Goal: Complete application form

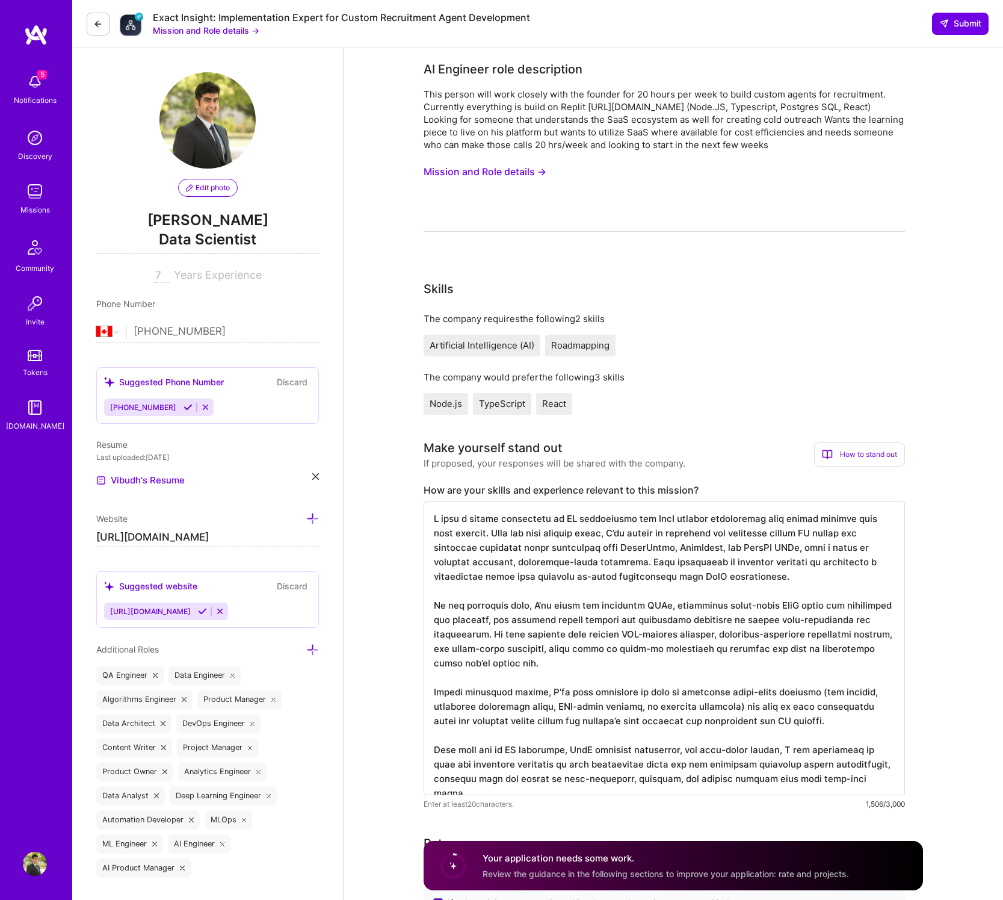
select select "CA"
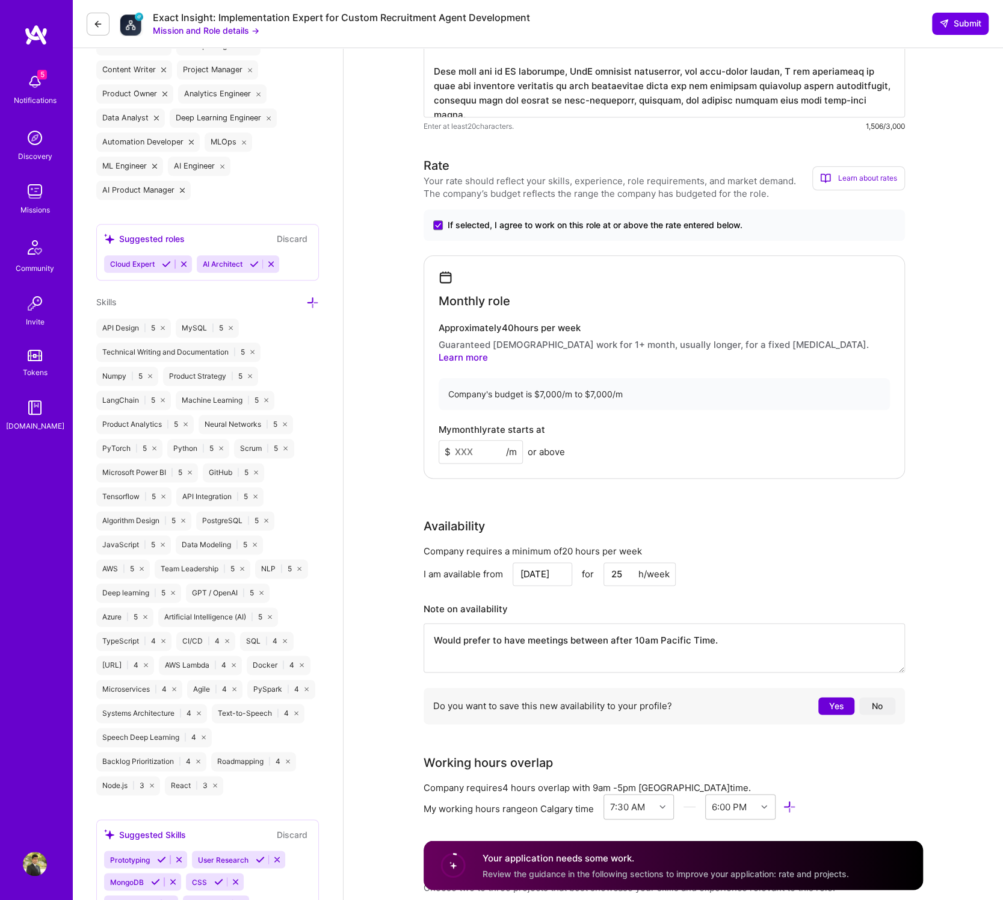
scroll to position [687, 0]
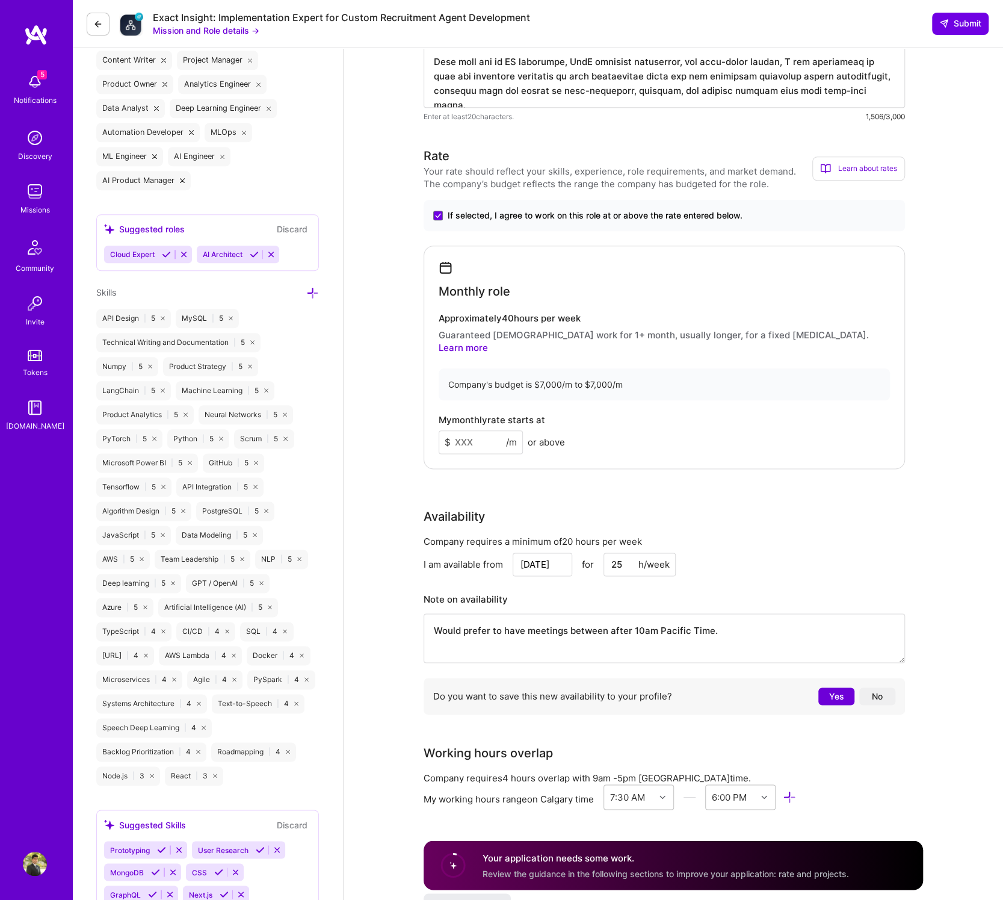
click at [713, 507] on div "Availability" at bounding box center [665, 516] width 482 height 18
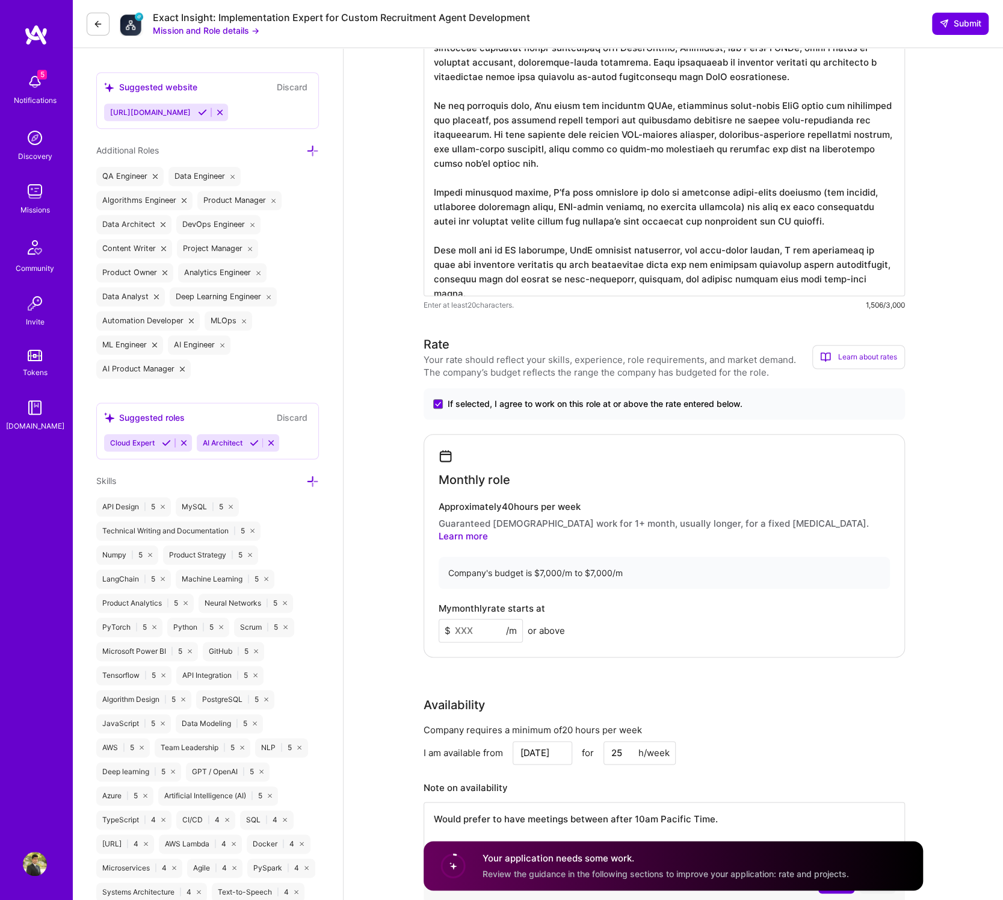
scroll to position [591, 0]
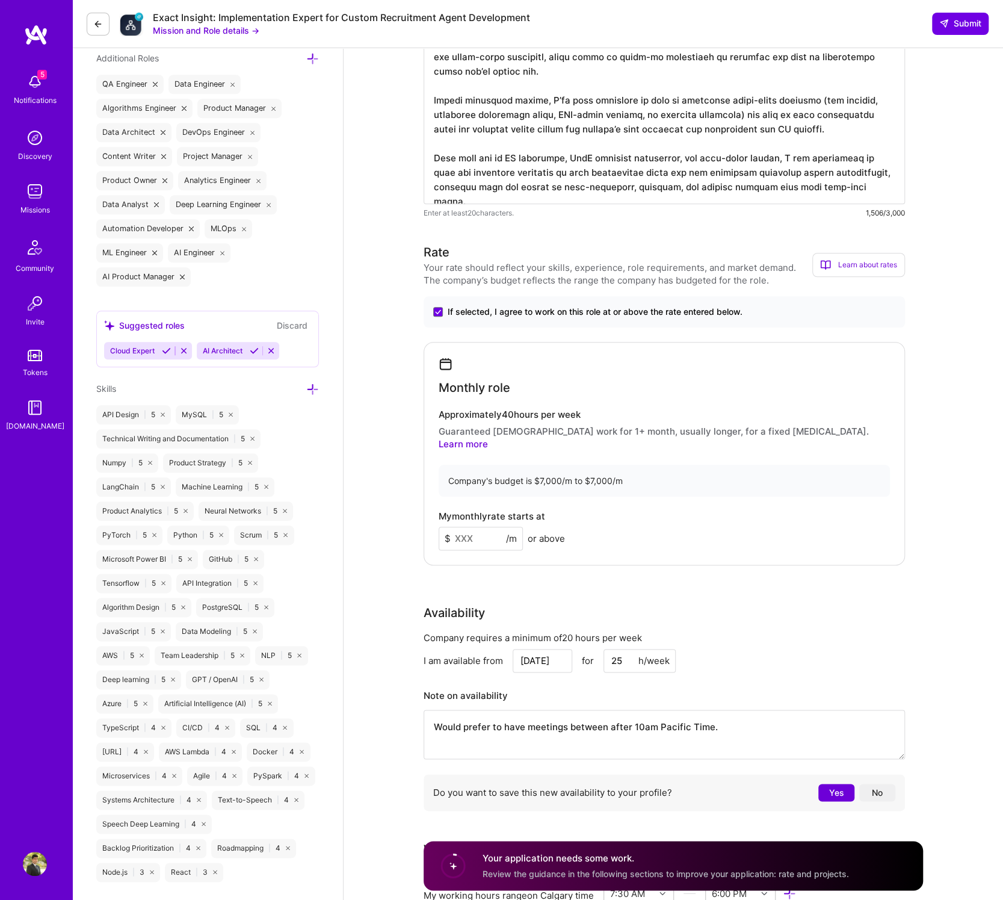
click at [530, 417] on h4 "Approximately 40 hours per week" at bounding box center [664, 414] width 451 height 11
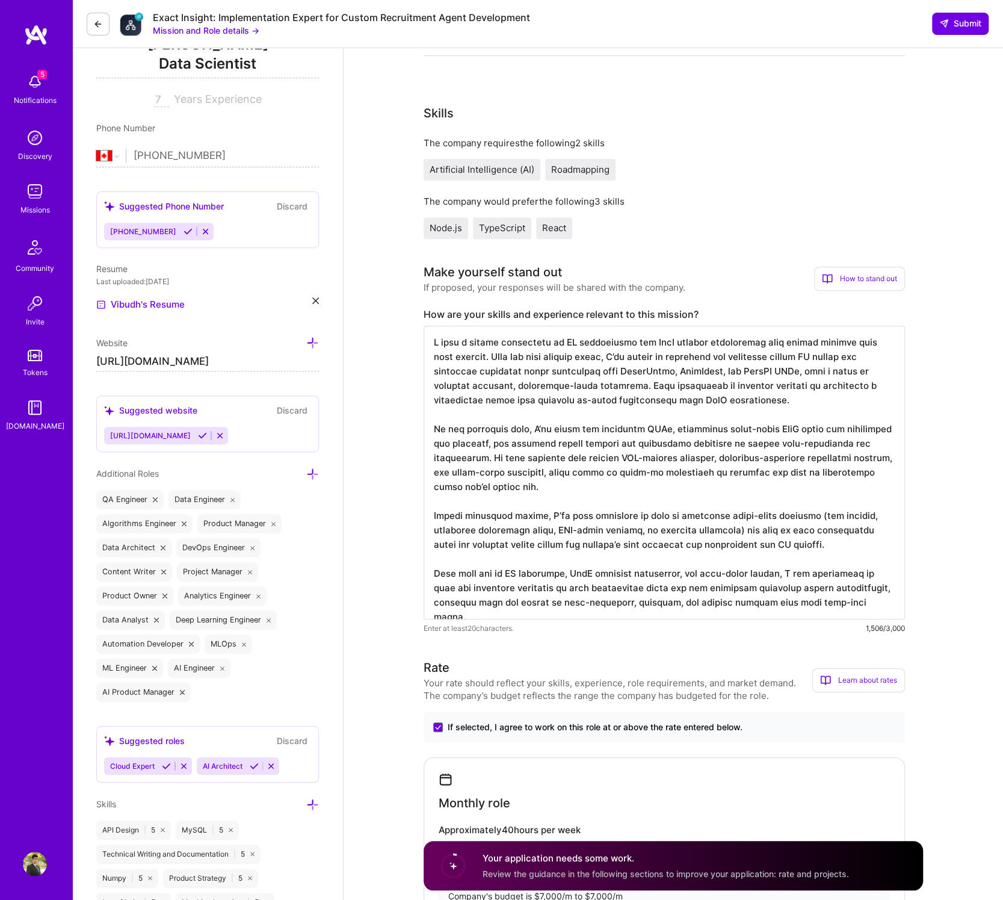
scroll to position [0, 0]
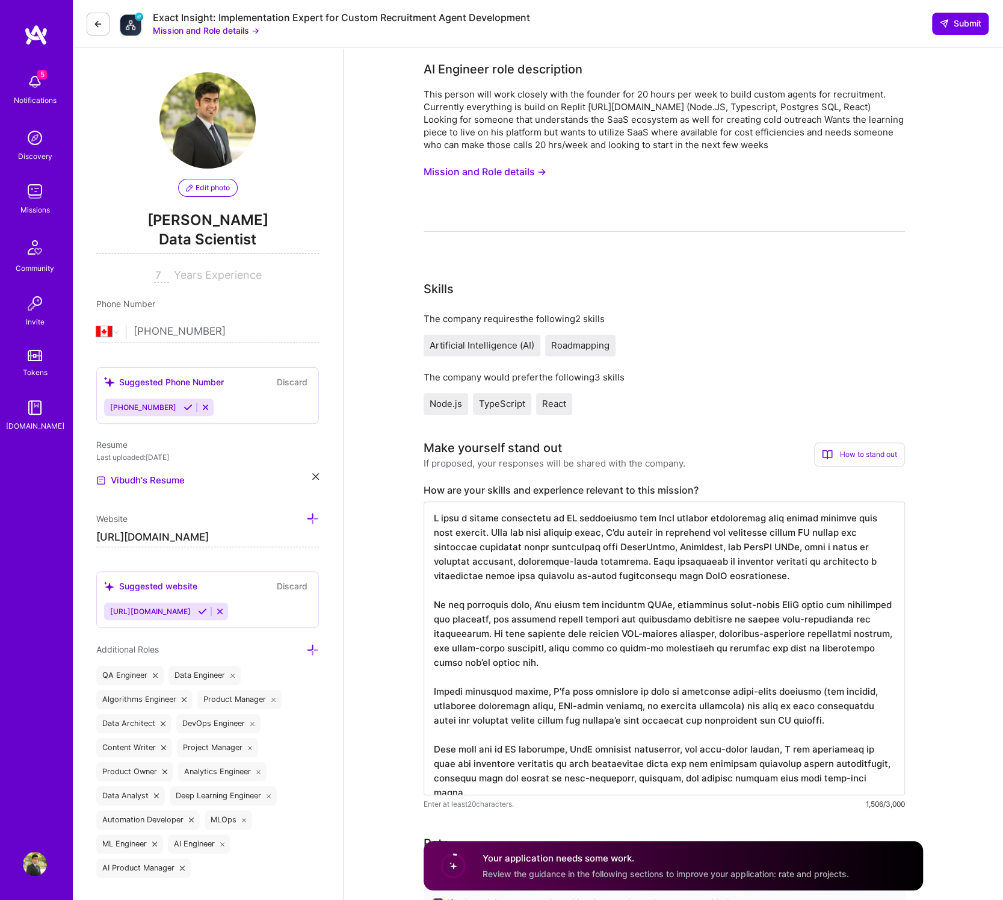
click at [214, 29] on button "Mission and Role details →" at bounding box center [206, 30] width 107 height 13
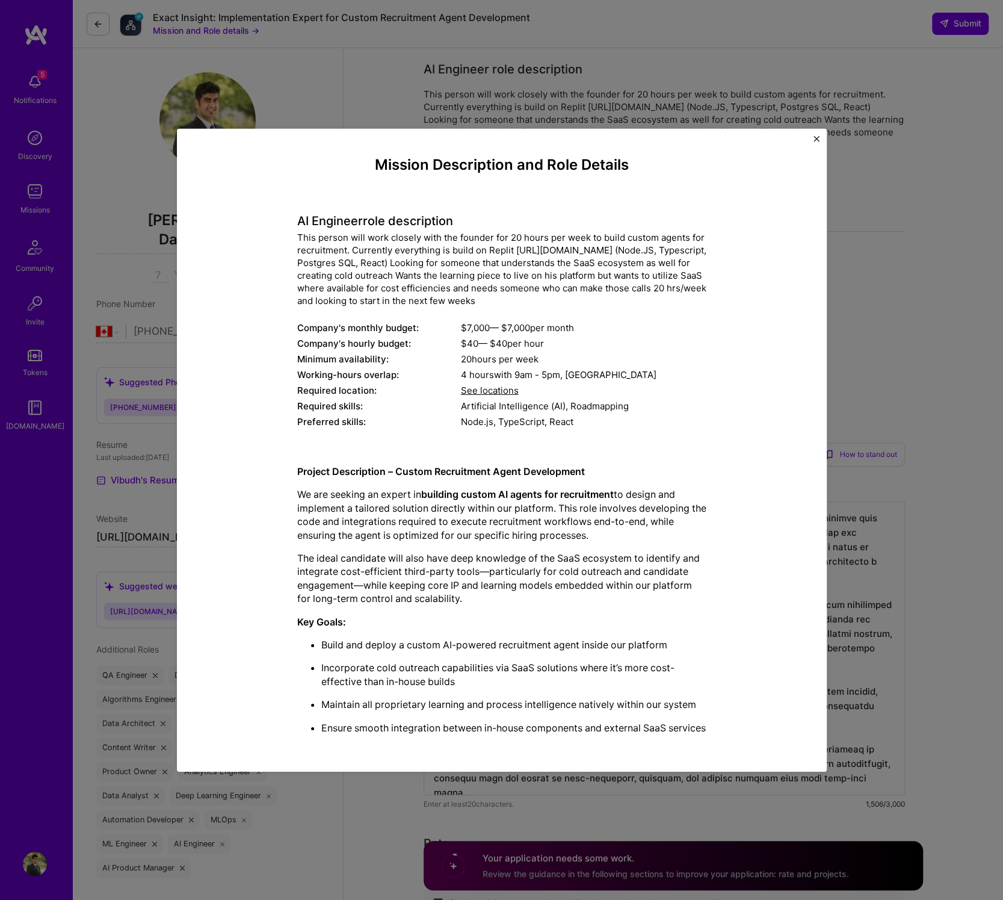
click at [819, 135] on img "Close" at bounding box center [817, 138] width 6 height 6
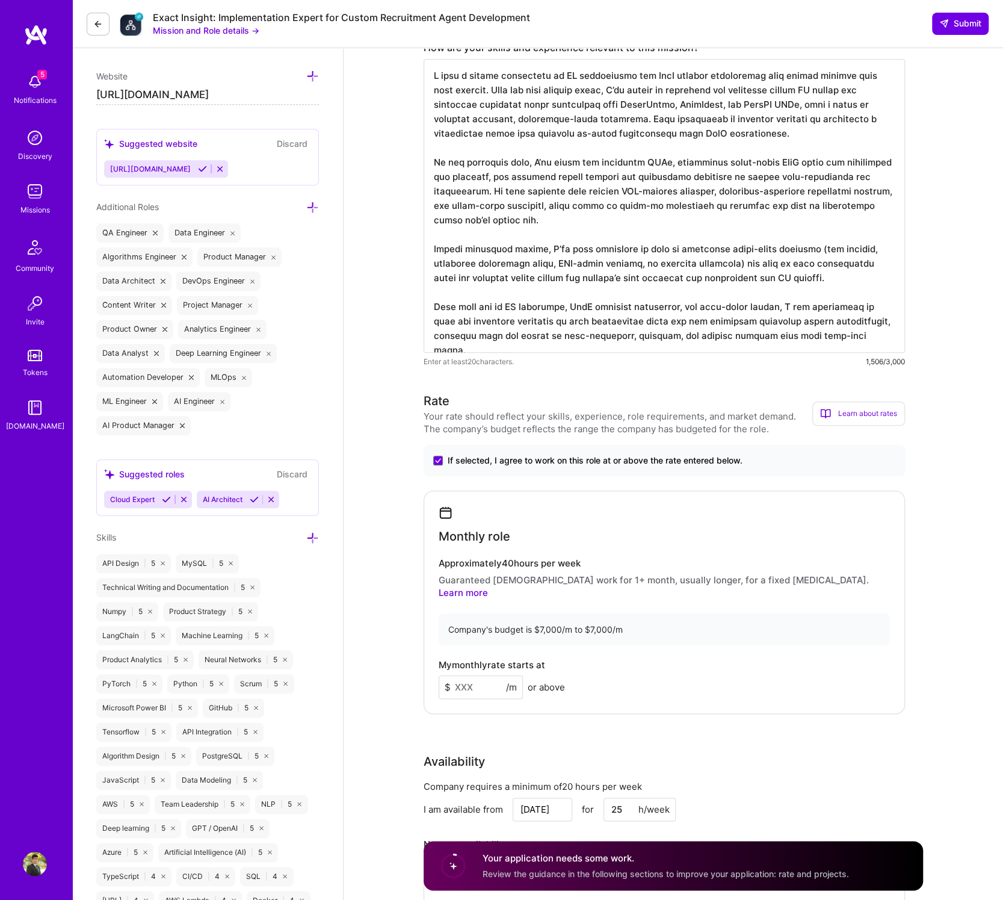
scroll to position [728, 0]
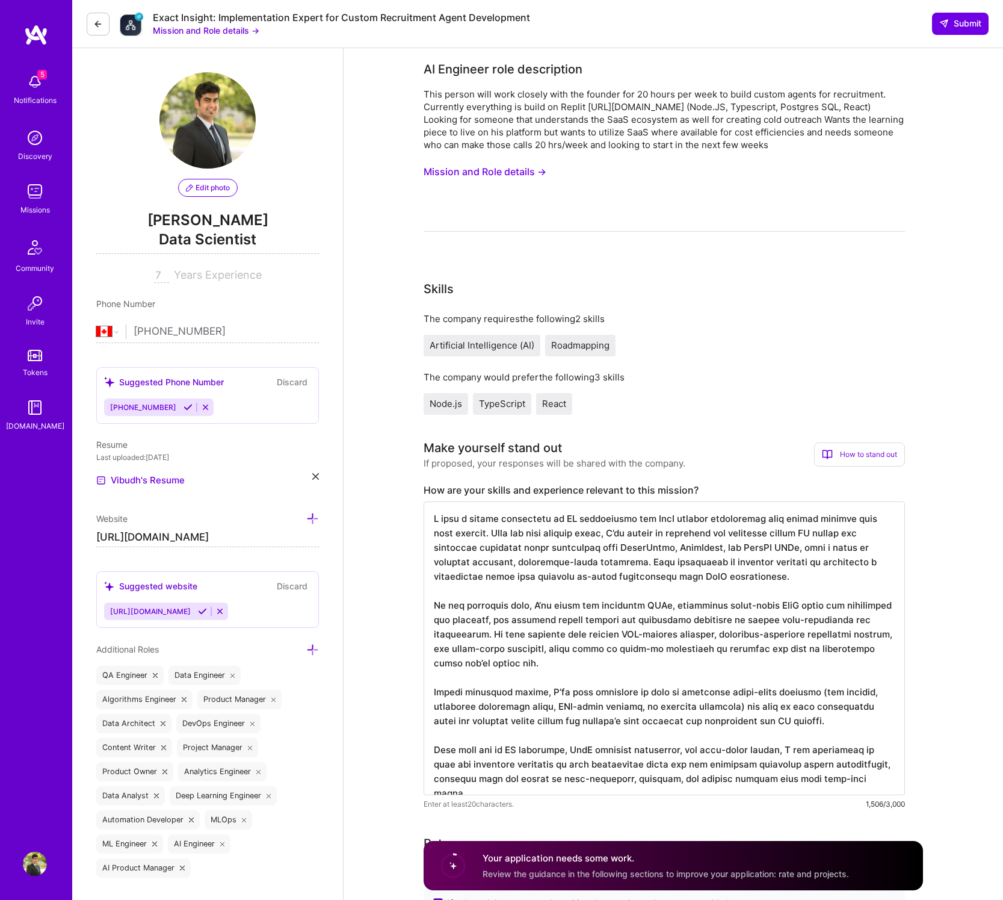
select select "CA"
